Goal: Information Seeking & Learning: Understand process/instructions

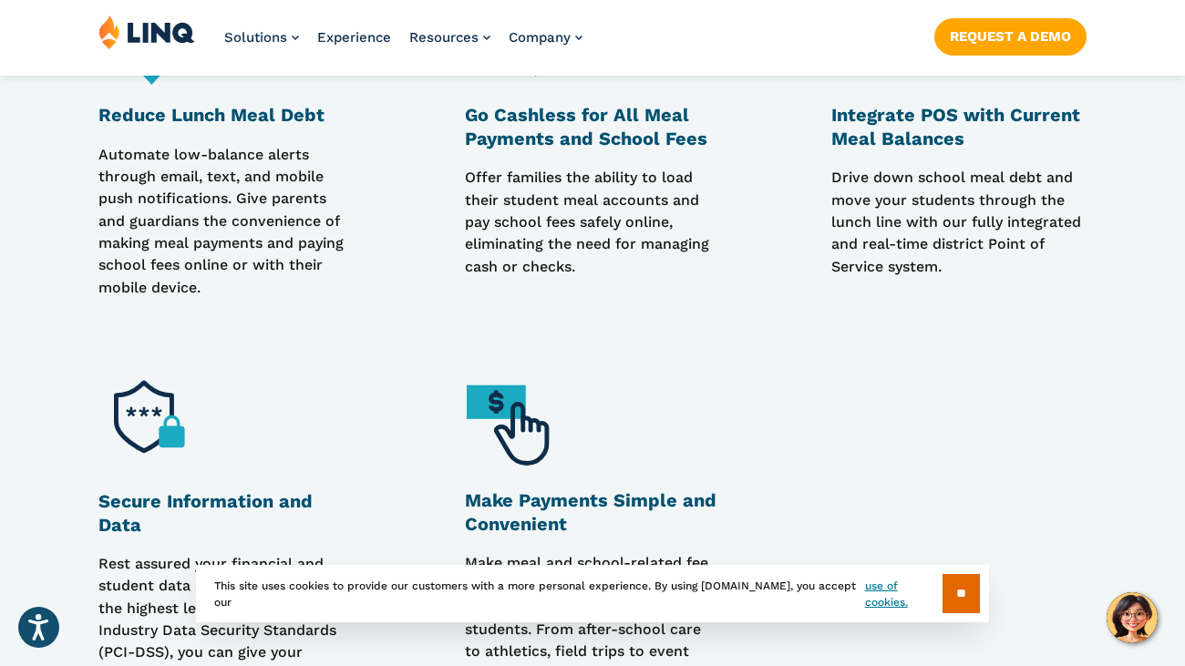
scroll to position [2092, 0]
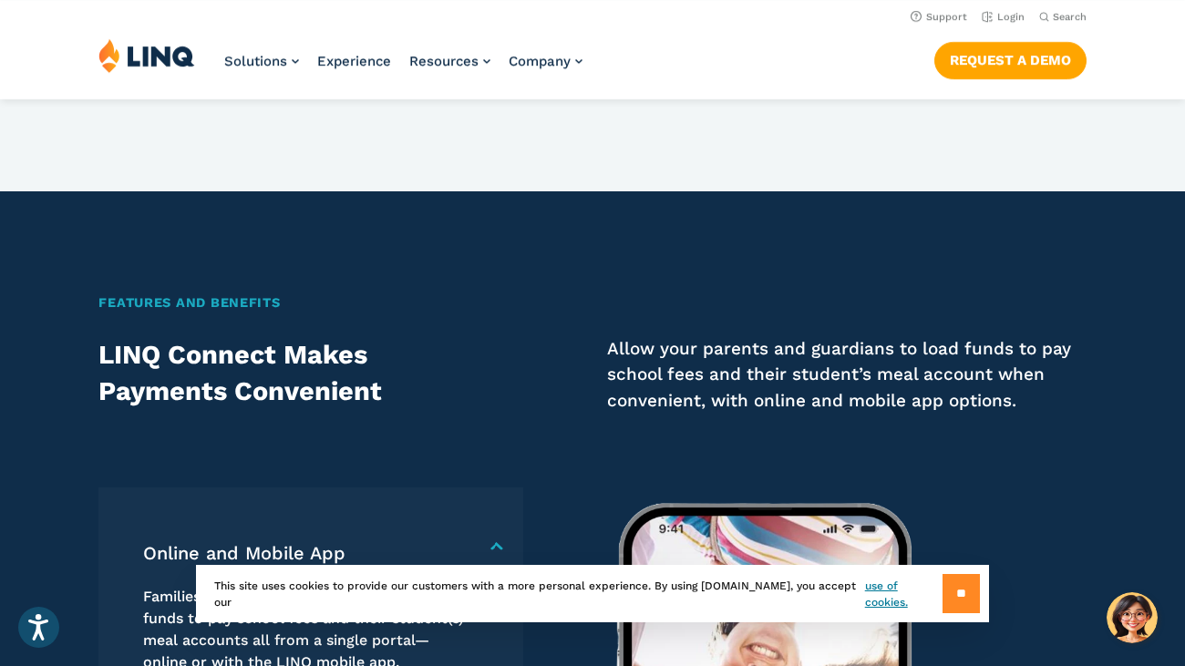
click at [965, 597] on input "**" at bounding box center [961, 593] width 37 height 39
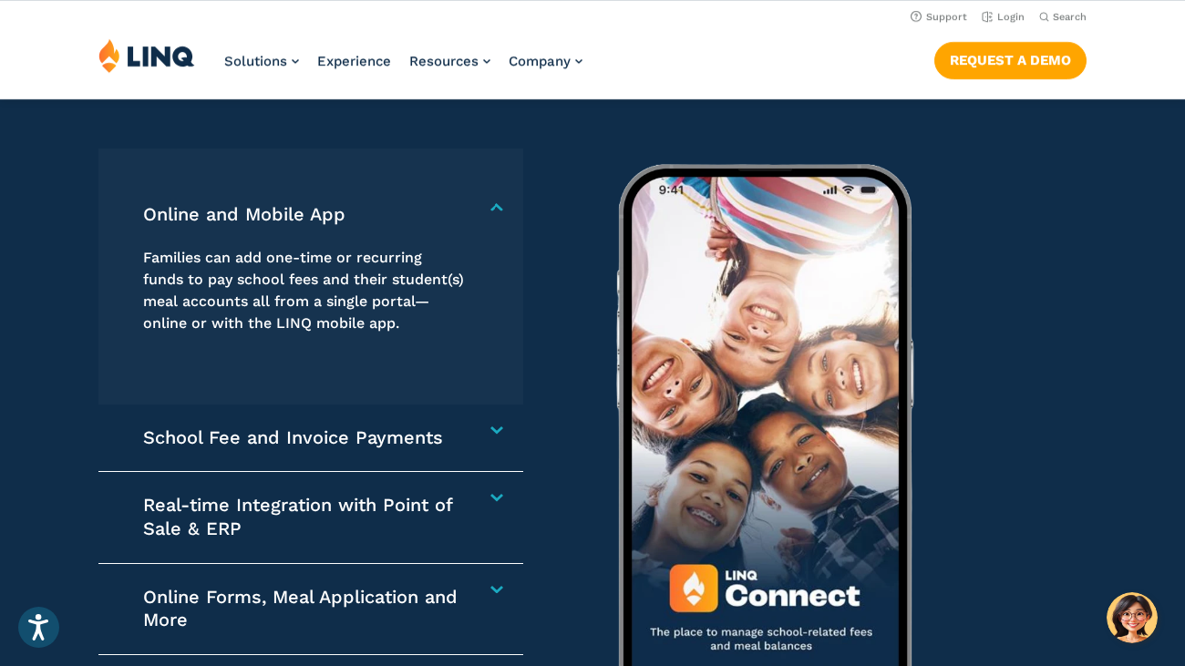
scroll to position [2415, 0]
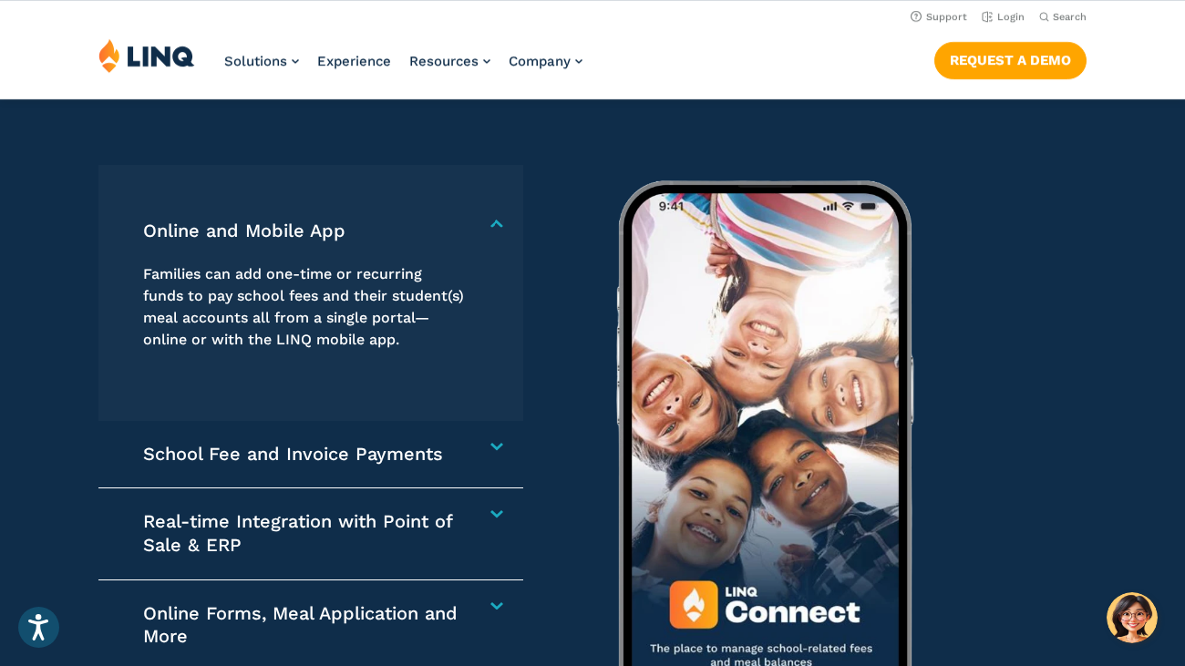
click at [261, 458] on h4 "School Fee and Invoice Payments" at bounding box center [304, 455] width 322 height 24
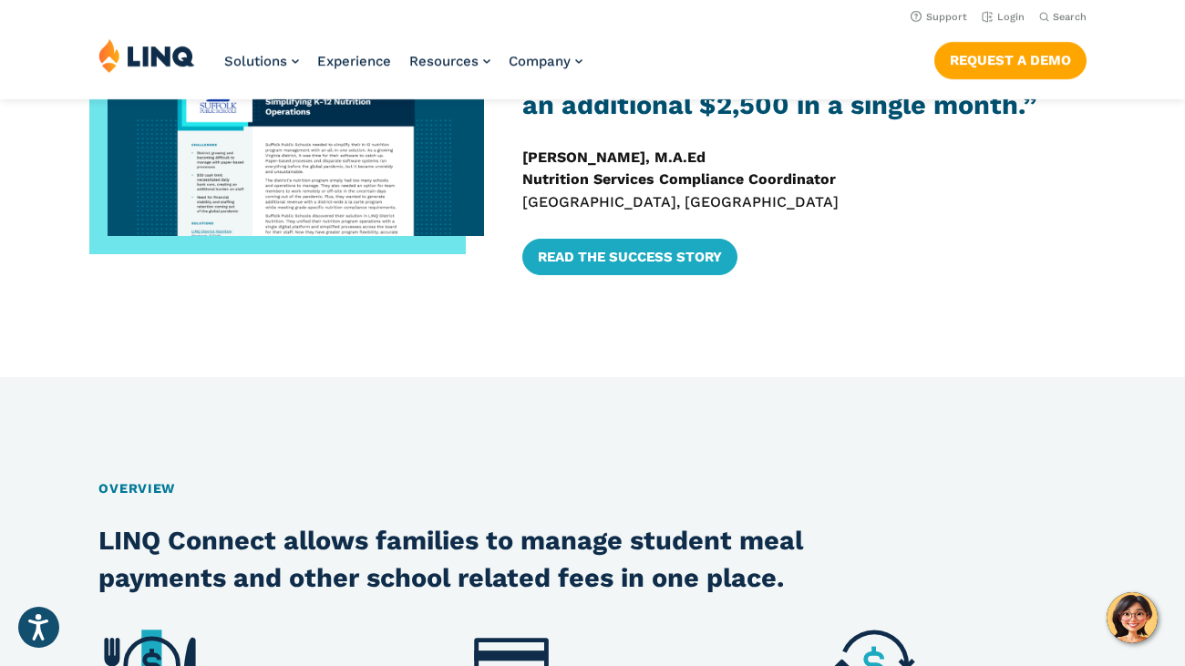
scroll to position [0, 0]
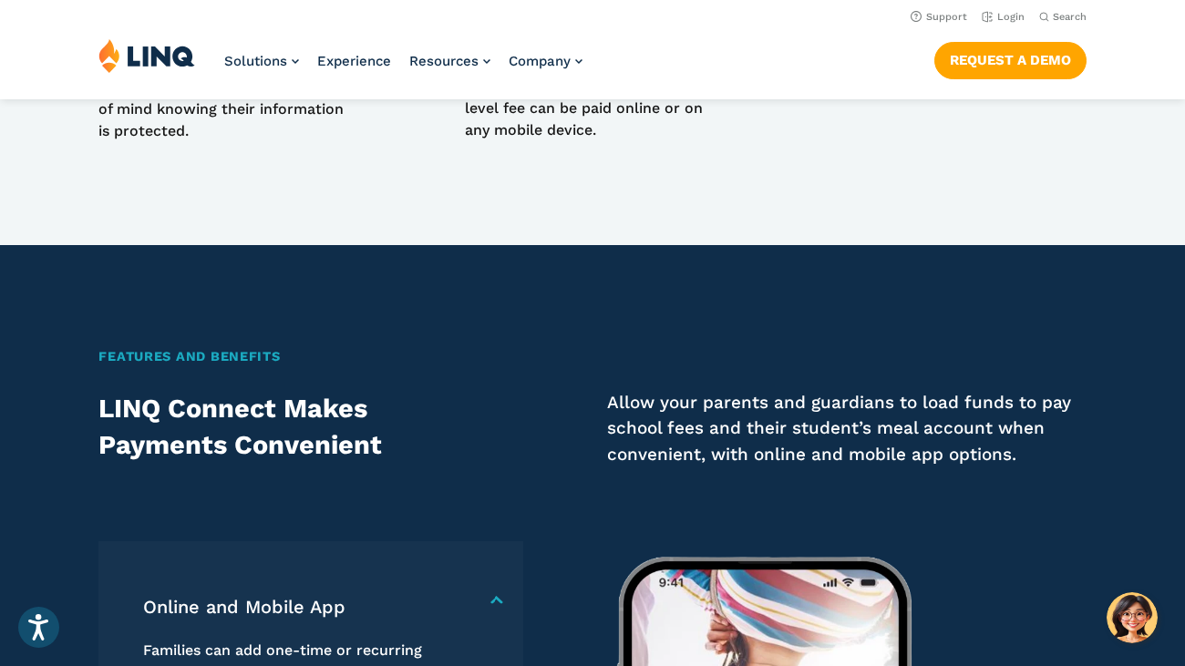
scroll to position [240, 0]
